Goal: Check status: Check status

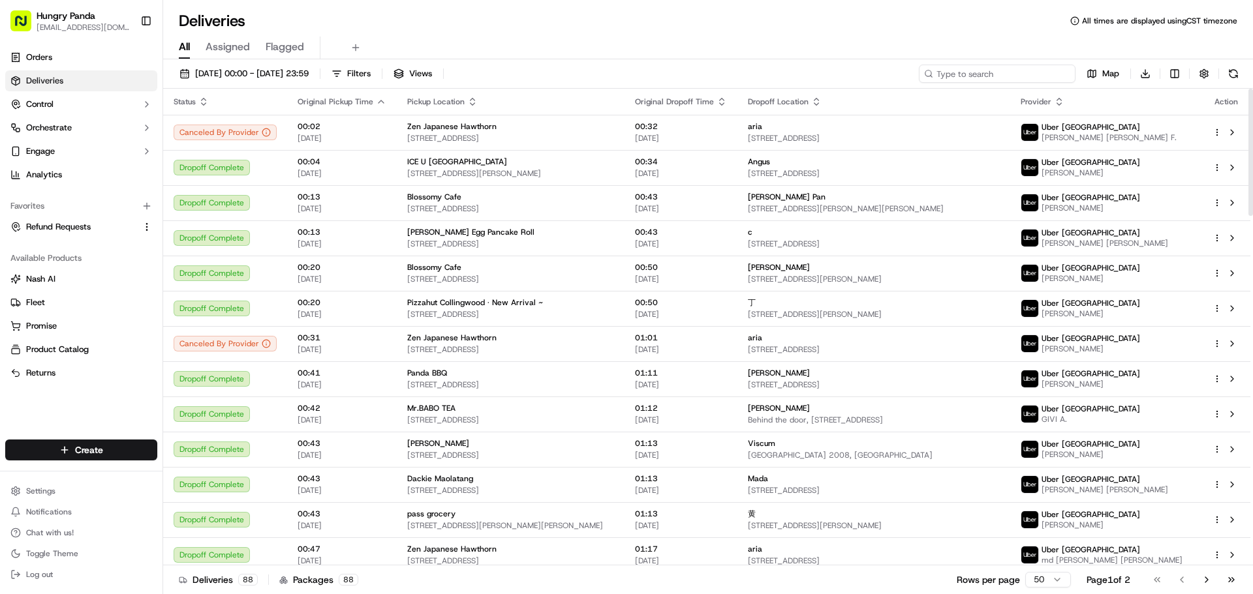
click at [975, 78] on input at bounding box center [997, 74] width 157 height 18
paste input "6600487058254775351637"
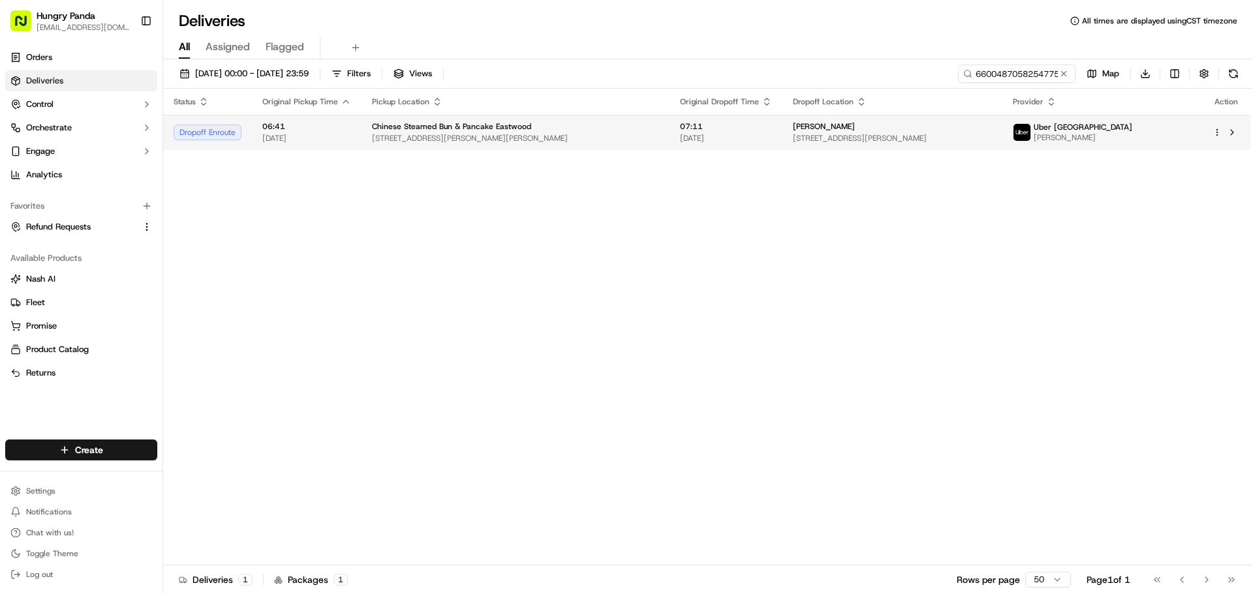
click at [1101, 123] on span "Uber [GEOGRAPHIC_DATA]" at bounding box center [1083, 127] width 99 height 10
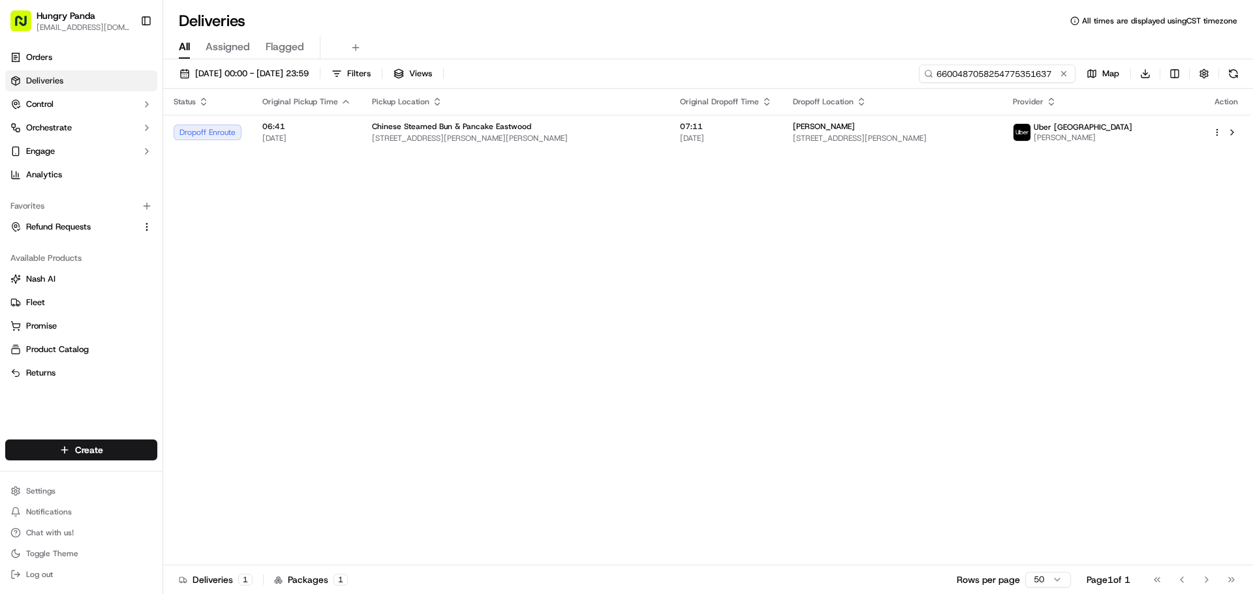
click at [1020, 74] on input "6600487058254775351637" at bounding box center [997, 74] width 157 height 18
paste input "402412568751718541135"
type input "6402412568751718541135"
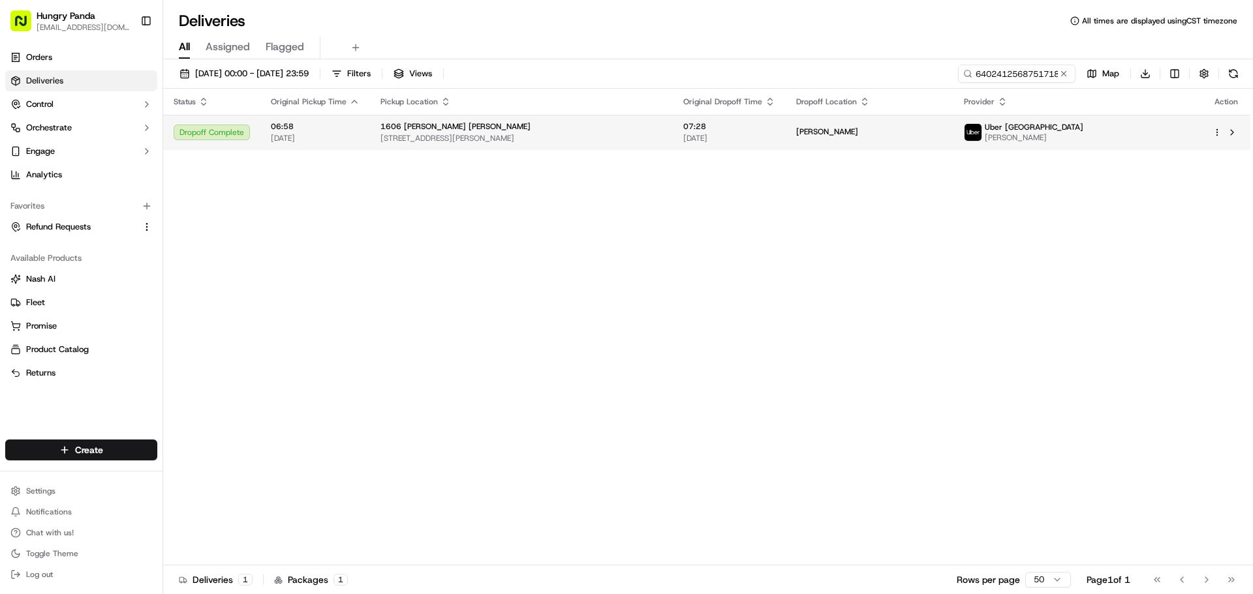
click at [1079, 144] on td "Uber Australia [PERSON_NAME]" at bounding box center [1077, 132] width 249 height 35
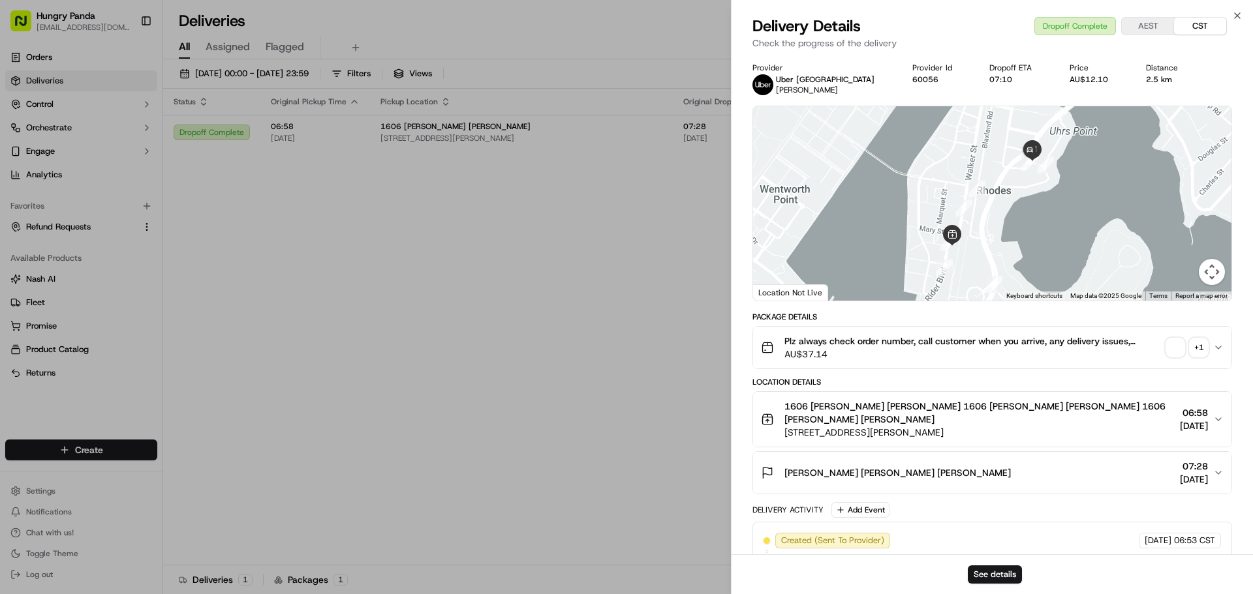
click at [1176, 359] on div "Plz always check order number, call customer when you arrive, any delivery issu…" at bounding box center [987, 348] width 452 height 26
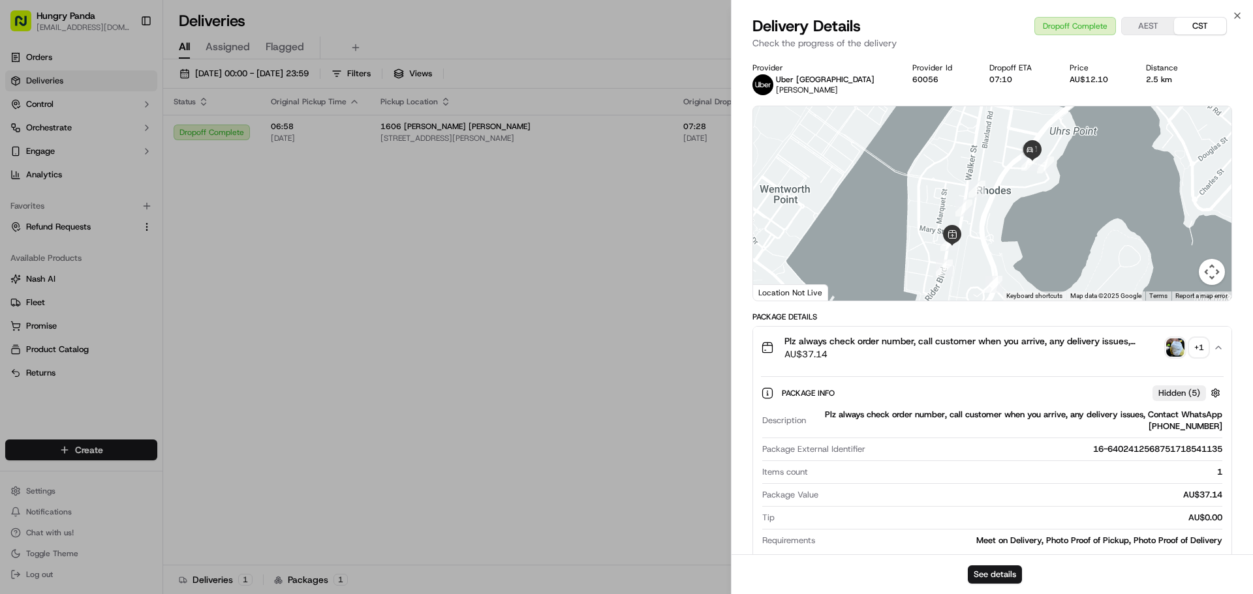
click at [1179, 352] on img "button" at bounding box center [1175, 348] width 18 height 18
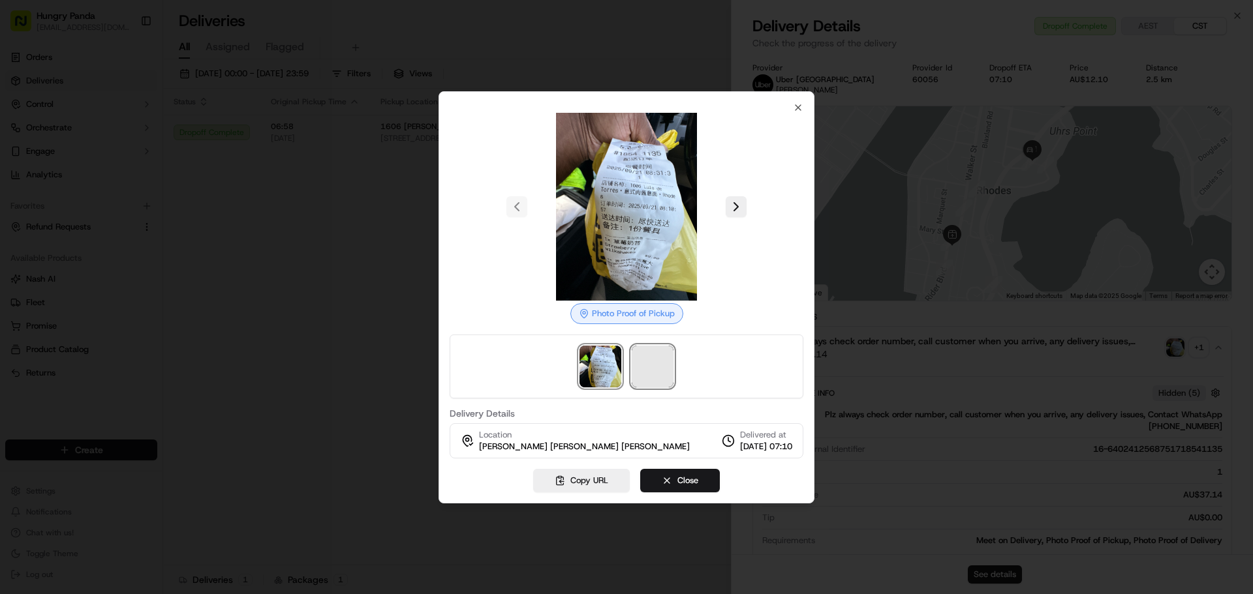
click at [641, 356] on span at bounding box center [653, 367] width 42 height 42
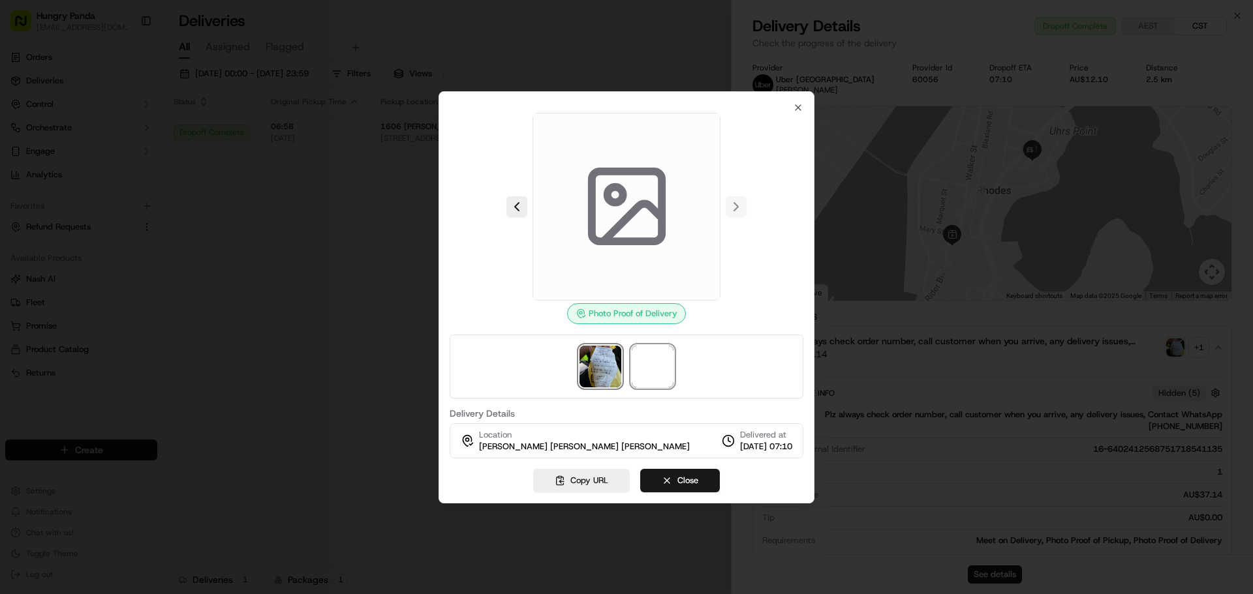
click at [593, 352] on img at bounding box center [600, 367] width 42 height 42
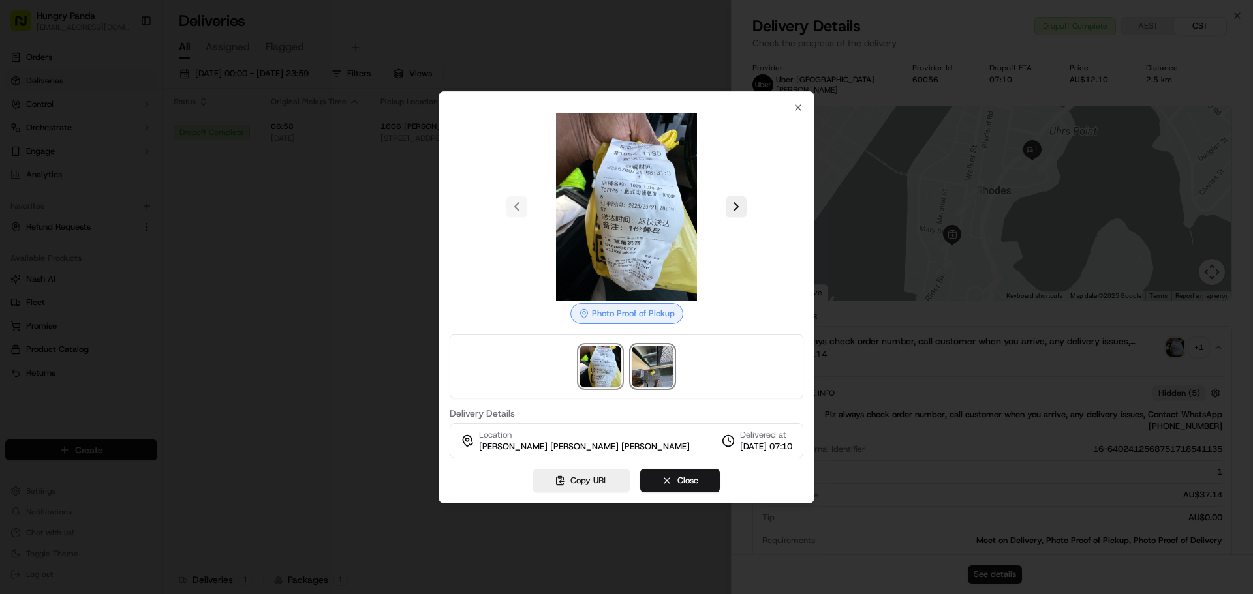
click at [663, 364] on img at bounding box center [653, 367] width 42 height 42
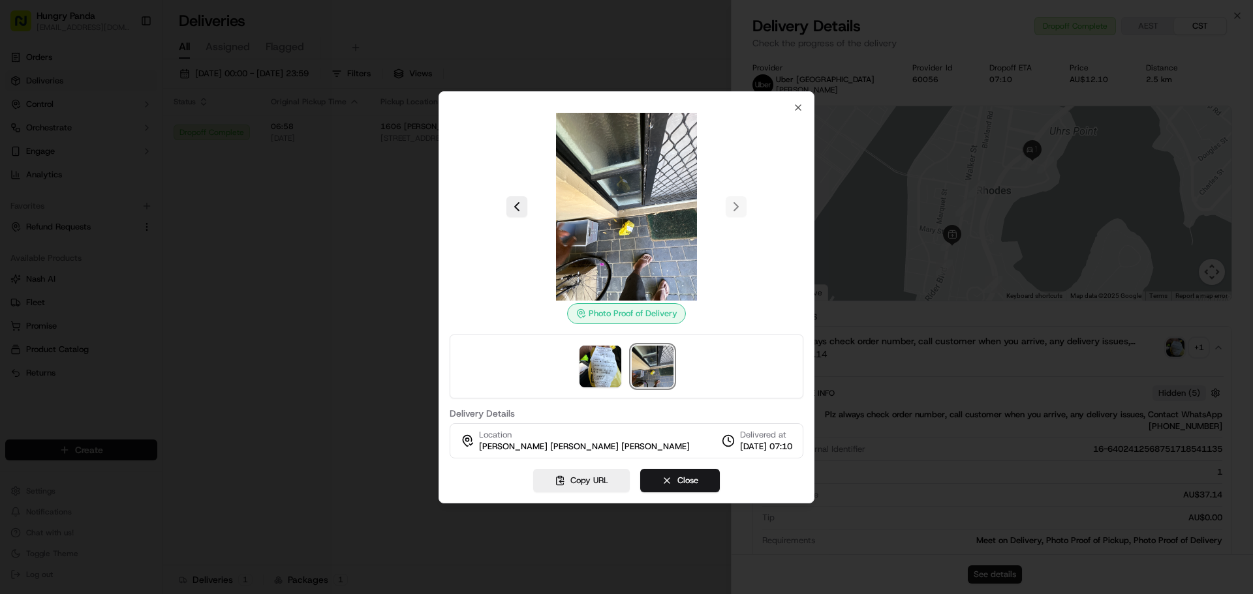
click at [668, 371] on img at bounding box center [653, 367] width 42 height 42
click at [592, 360] on img at bounding box center [600, 367] width 42 height 42
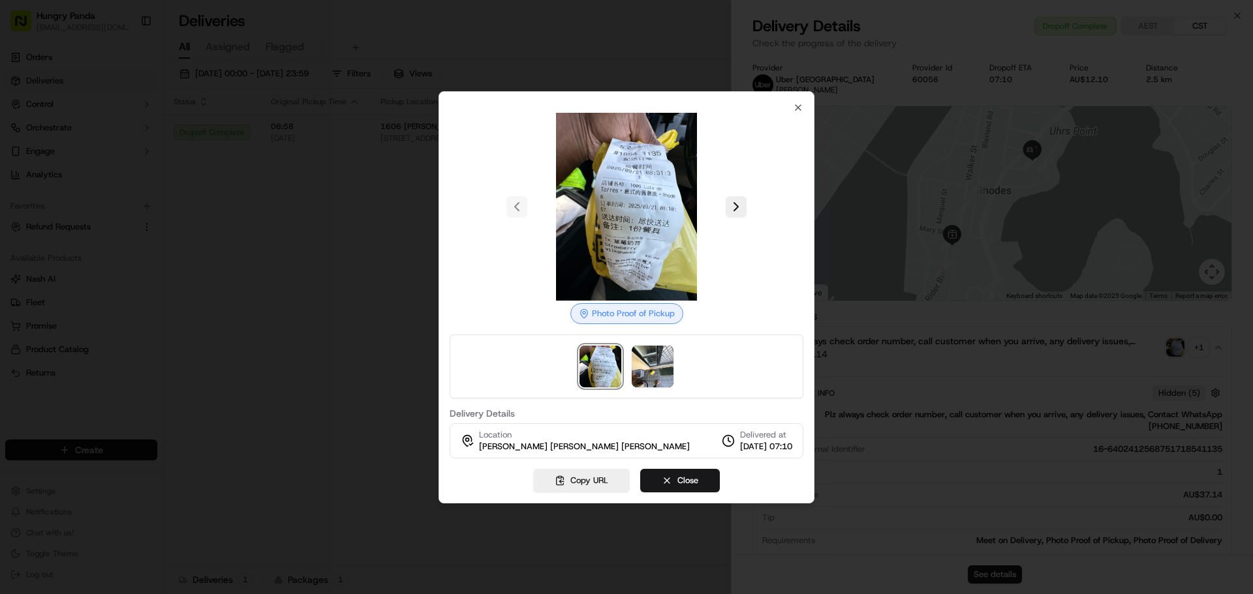
click at [625, 363] on div at bounding box center [627, 367] width 354 height 64
click at [653, 365] on img at bounding box center [653, 367] width 42 height 42
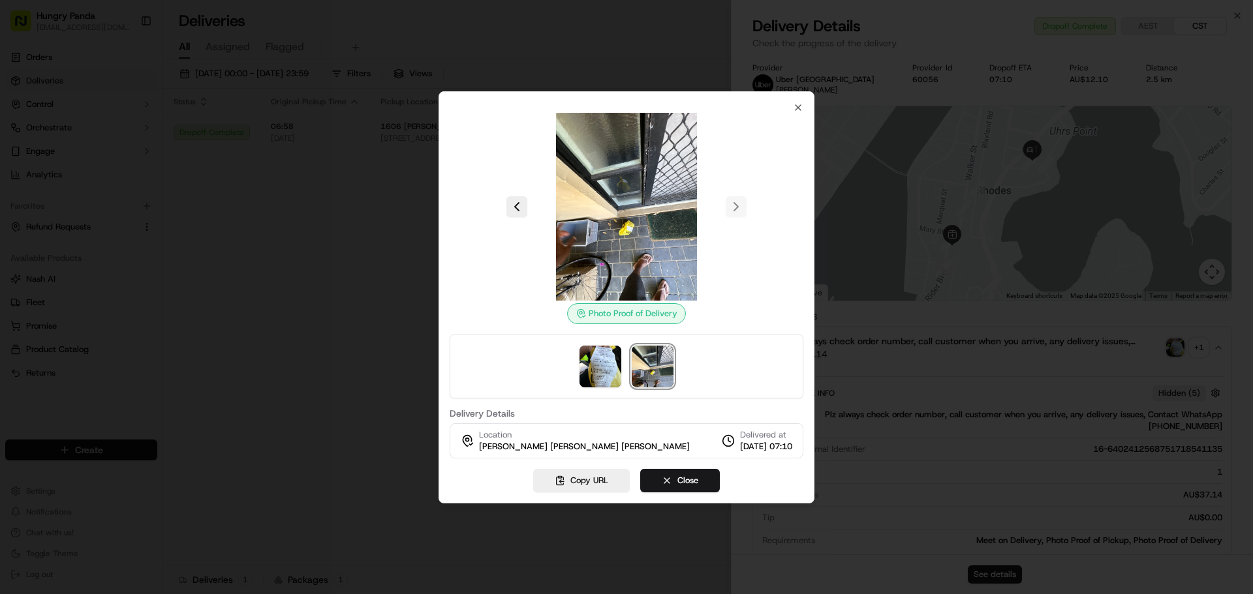
click at [1039, 222] on div at bounding box center [626, 297] width 1253 height 594
